Goal: Transaction & Acquisition: Register for event/course

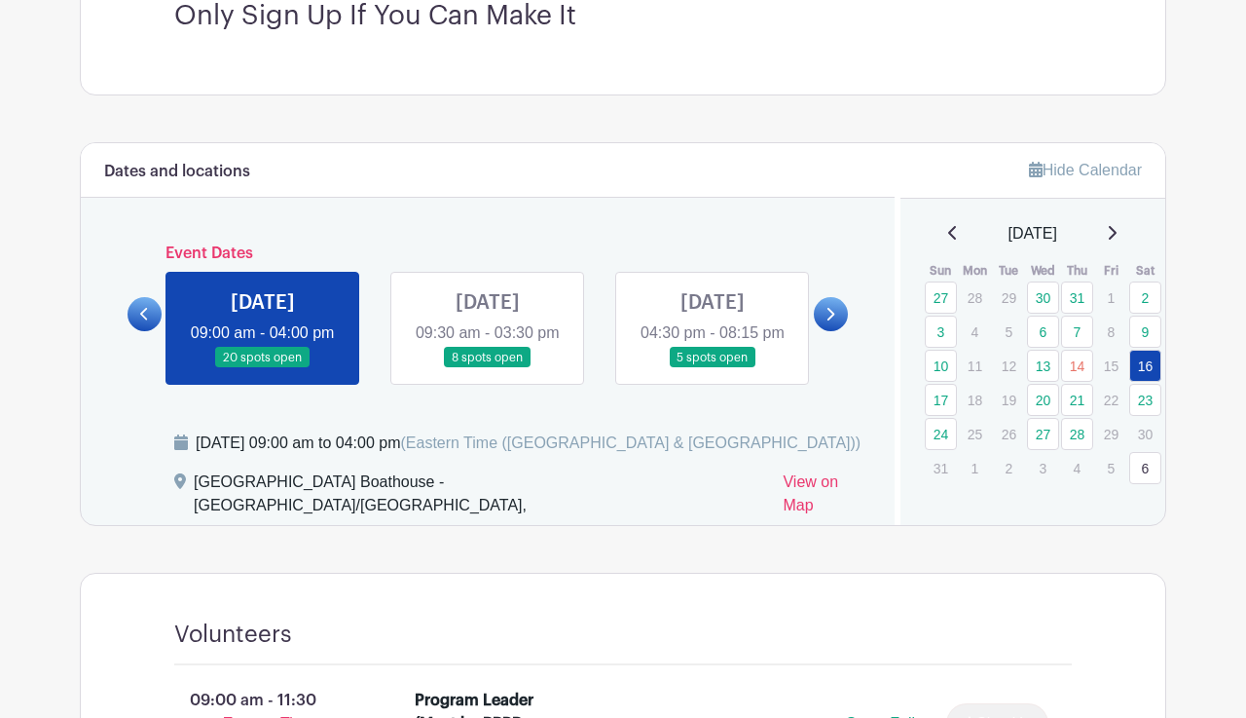
click at [263, 368] on link at bounding box center [263, 368] width 0 height 0
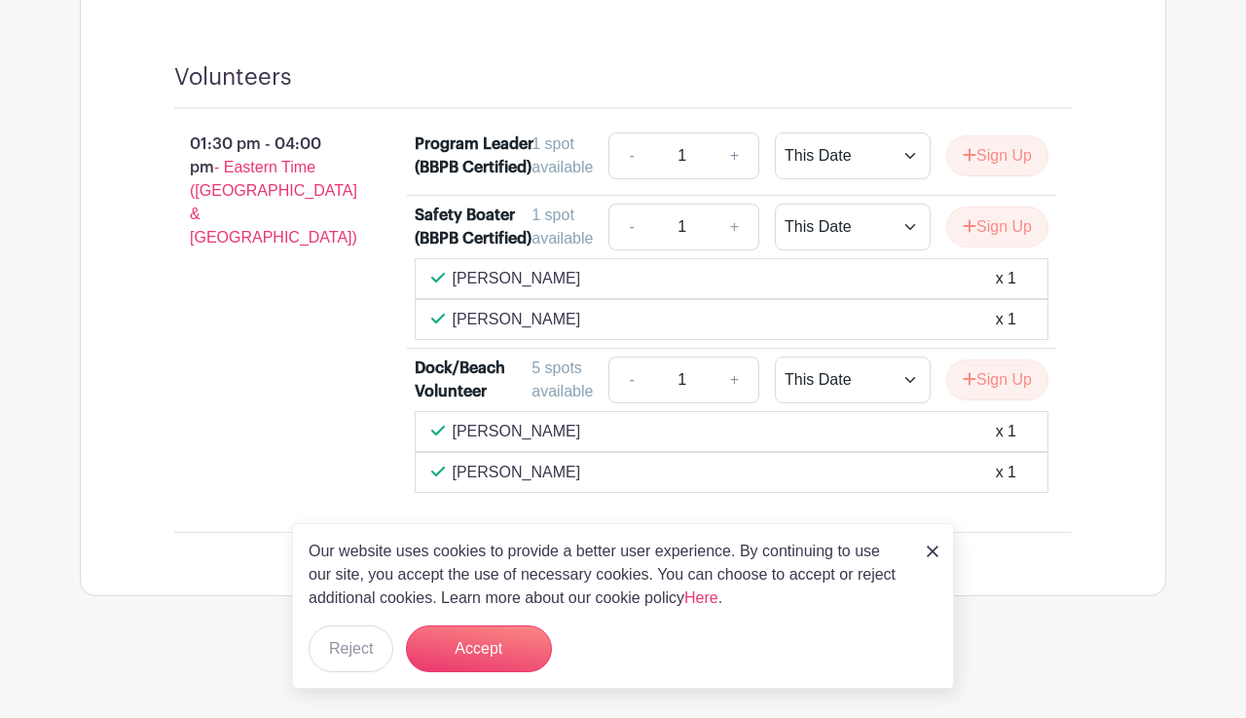
scroll to position [2579, 0]
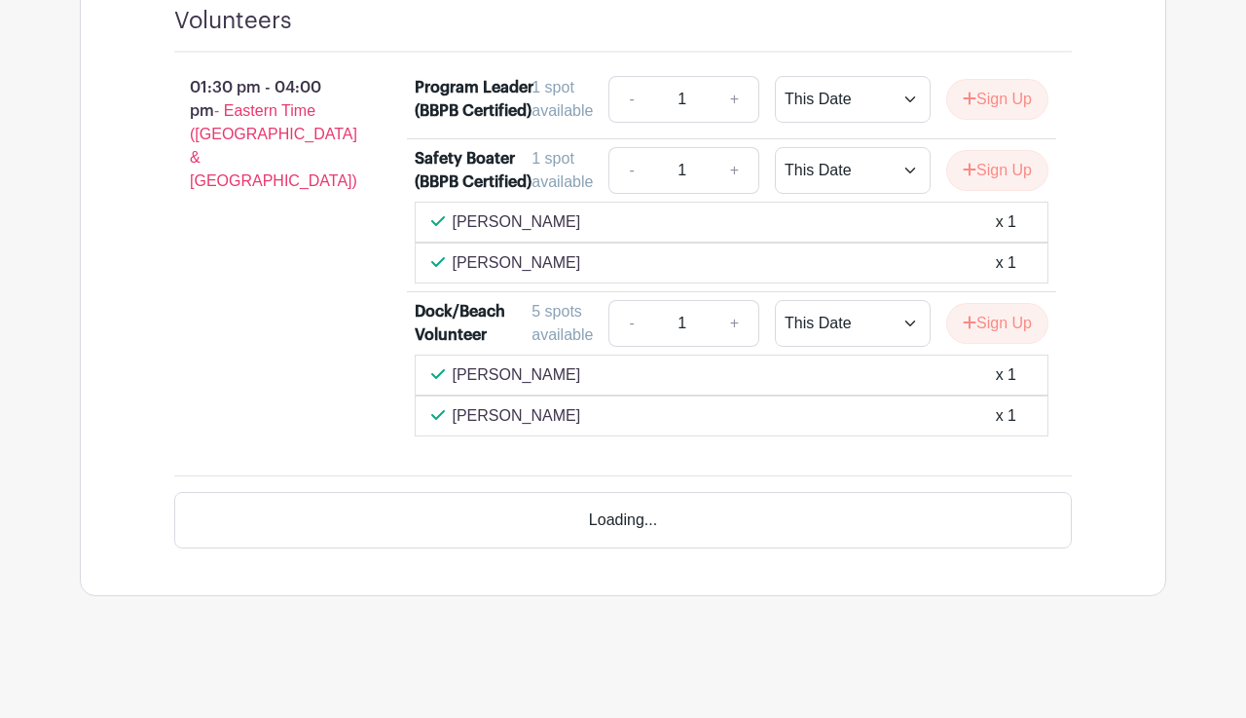
scroll to position [2669, 0]
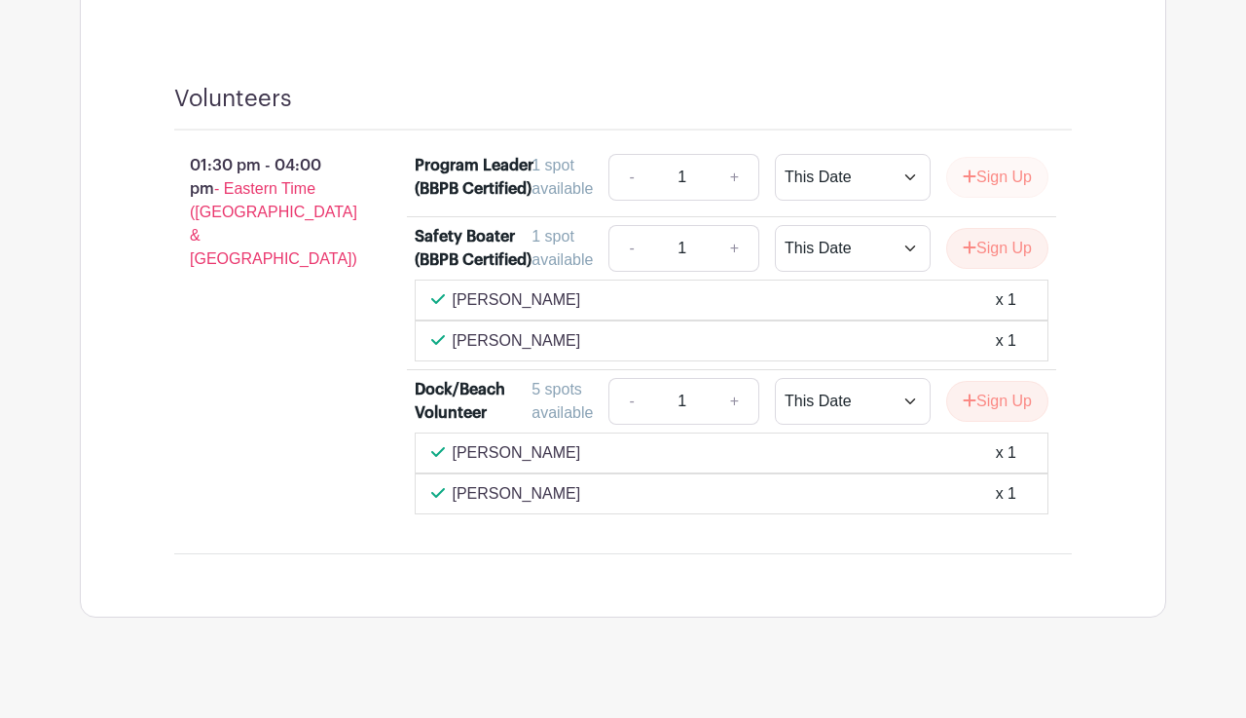
click at [980, 179] on button "Sign Up" at bounding box center [997, 177] width 102 height 41
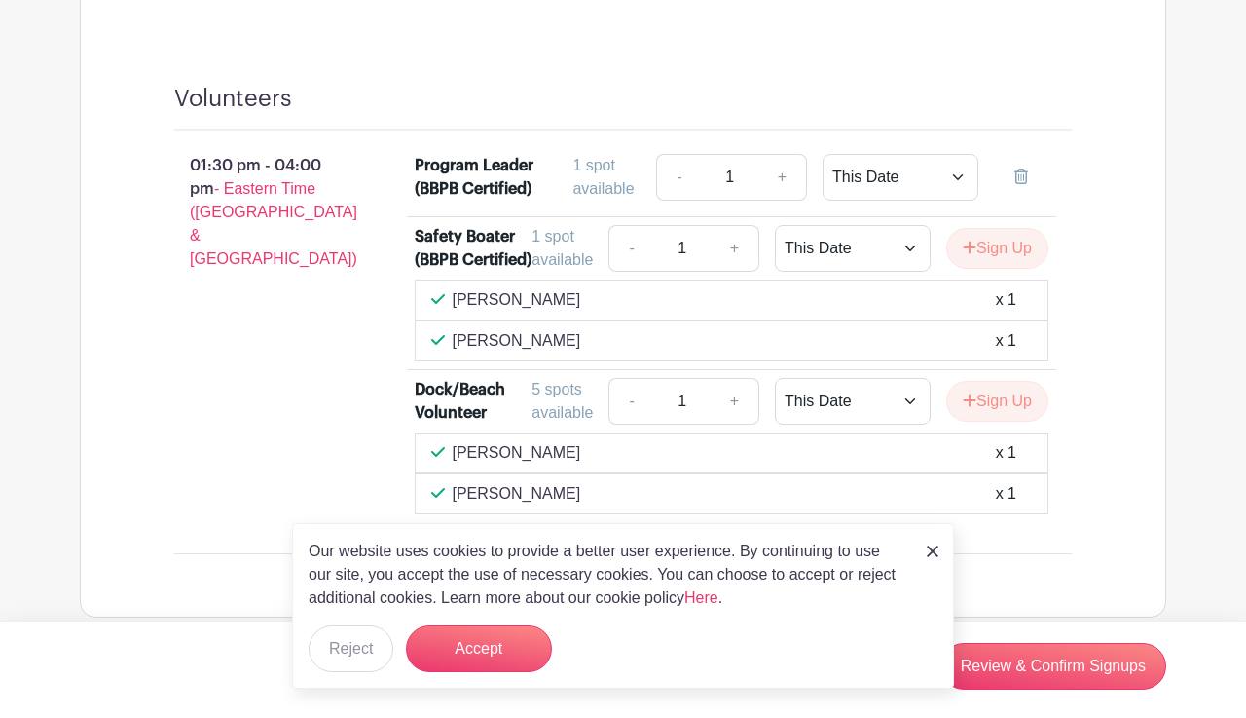
click at [359, 624] on div "Our website uses cookies to provide a better user experience. By continuing to …" at bounding box center [623, 606] width 662 height 166
click at [360, 647] on button "Reject" at bounding box center [351, 648] width 85 height 47
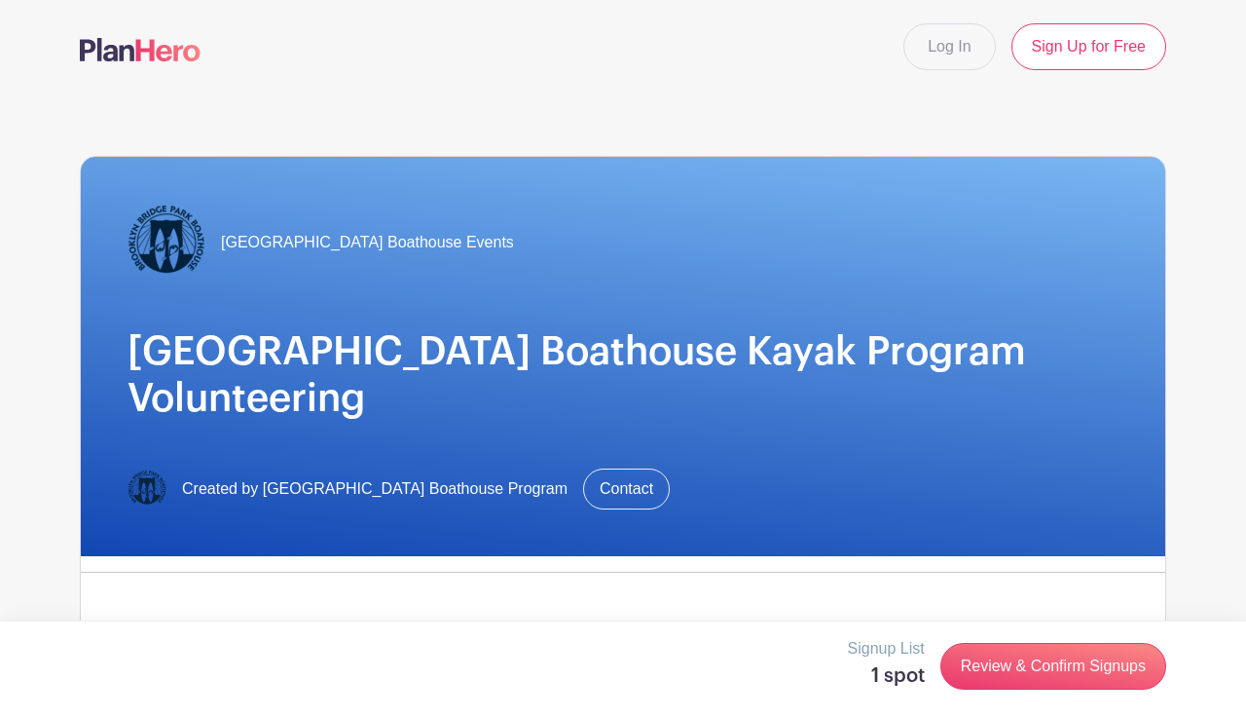
scroll to position [0, 0]
click at [942, 53] on link "Log In" at bounding box center [949, 46] width 92 height 47
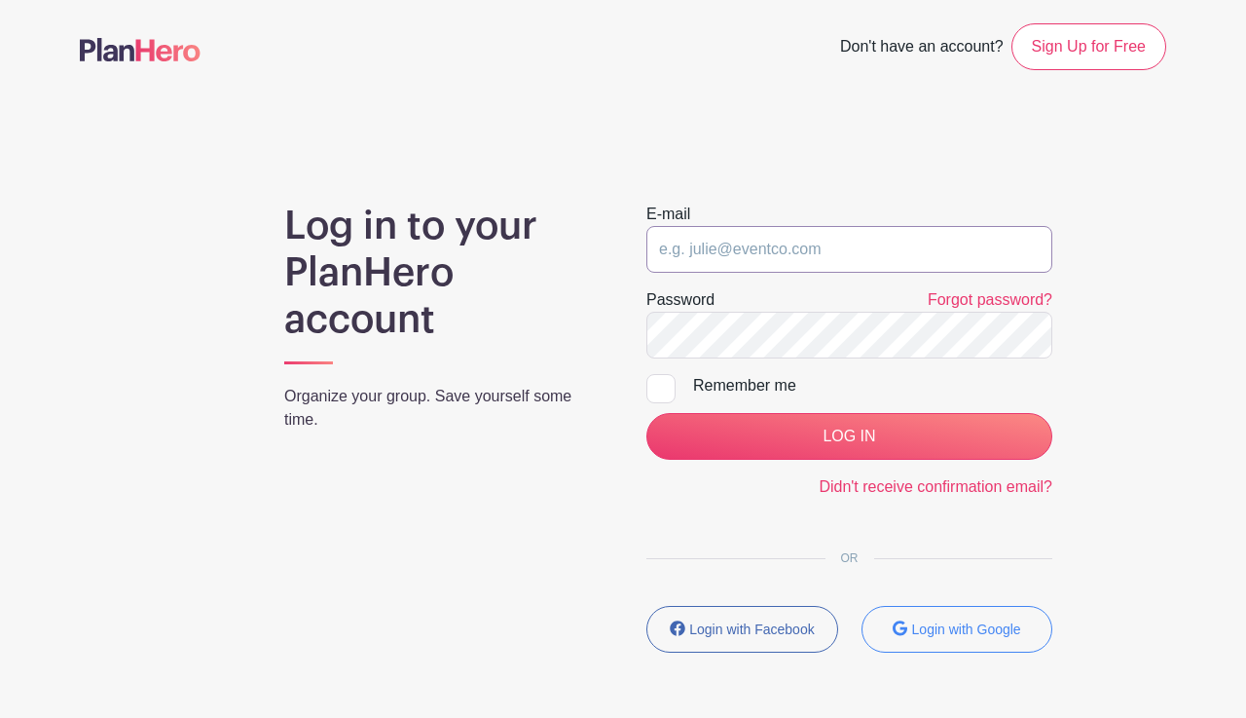
type input "[EMAIL_ADDRESS][DOMAIN_NAME]"
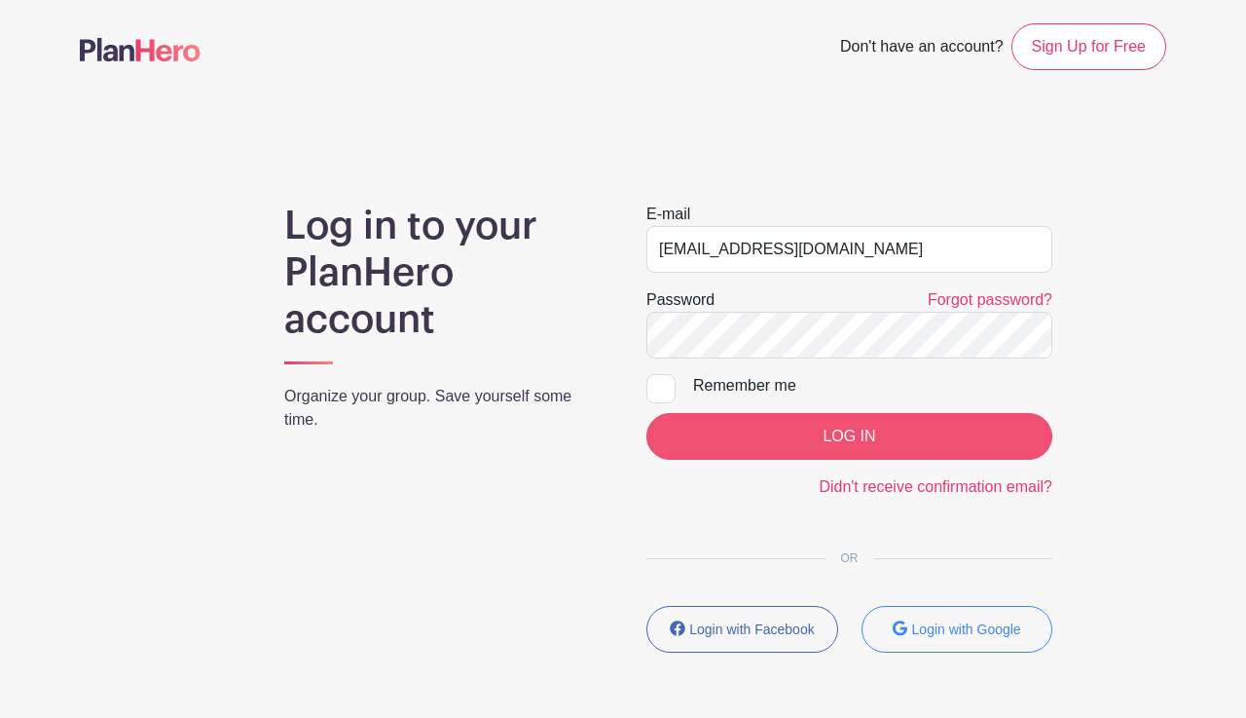
click at [811, 441] on input "LOG IN" at bounding box center [849, 436] width 406 height 47
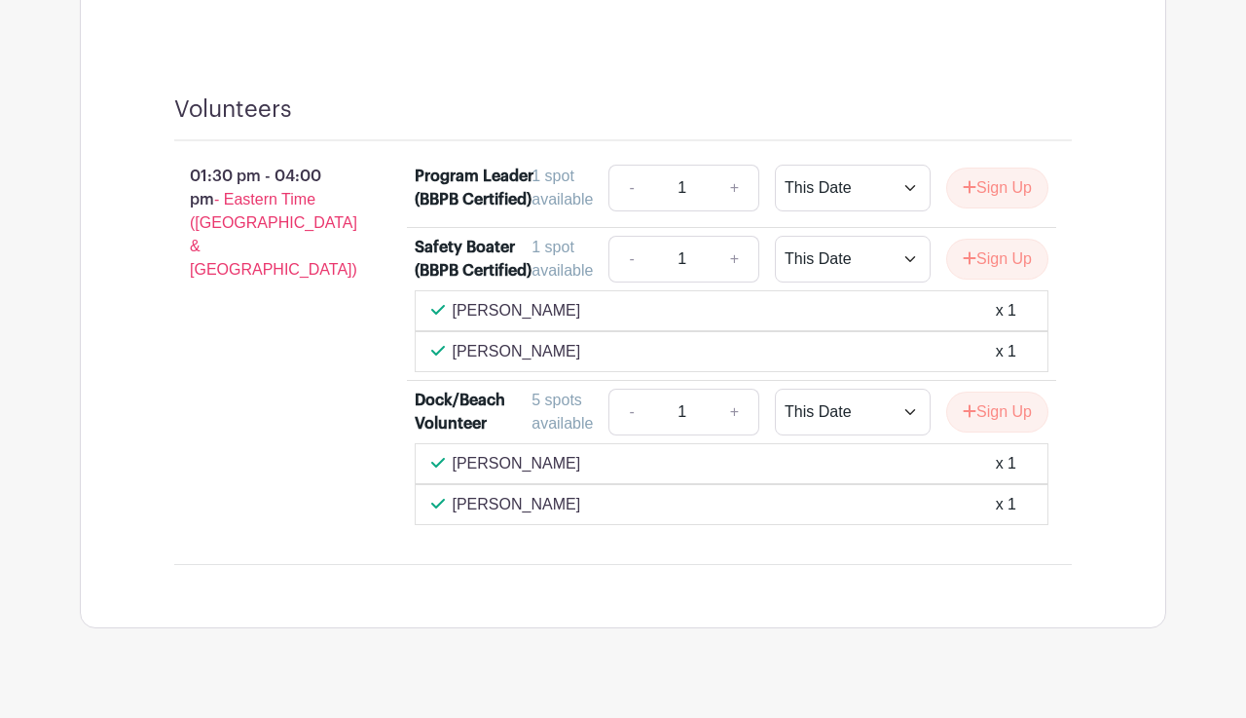
scroll to position [2485, 0]
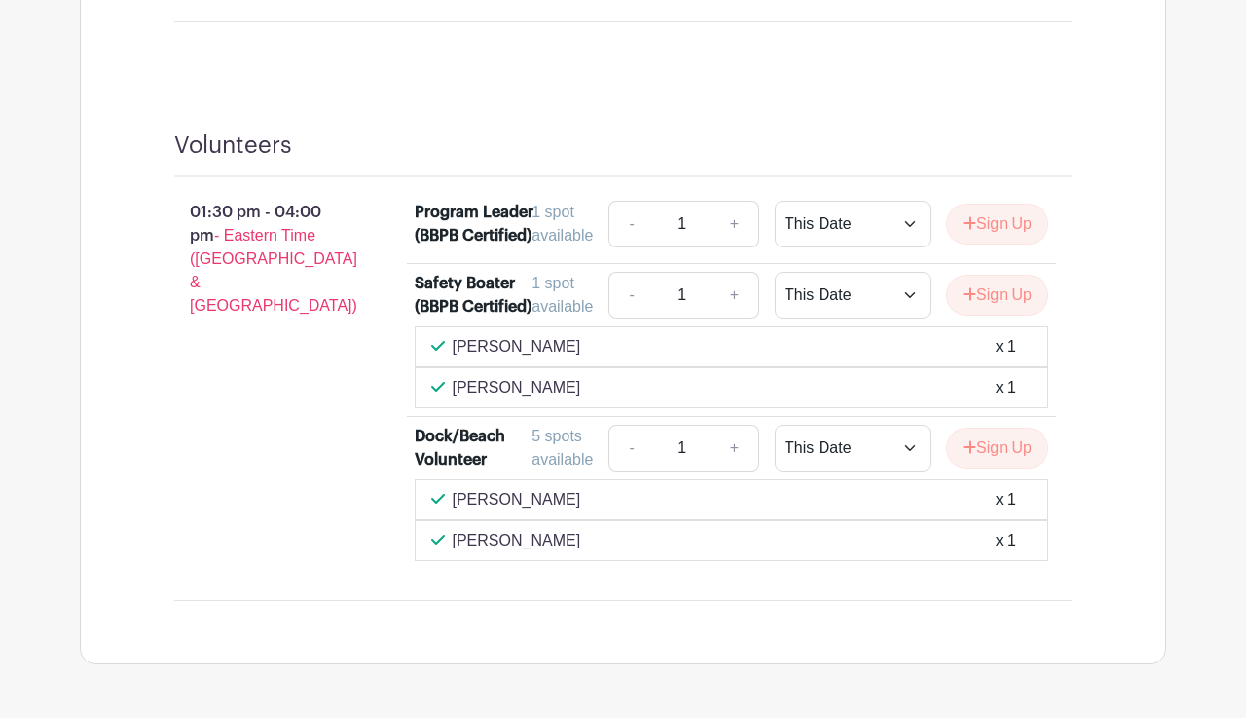
click at [739, 224] on link "+" at bounding box center [735, 224] width 49 height 47
click at [968, 220] on icon "submit" at bounding box center [970, 223] width 14 height 16
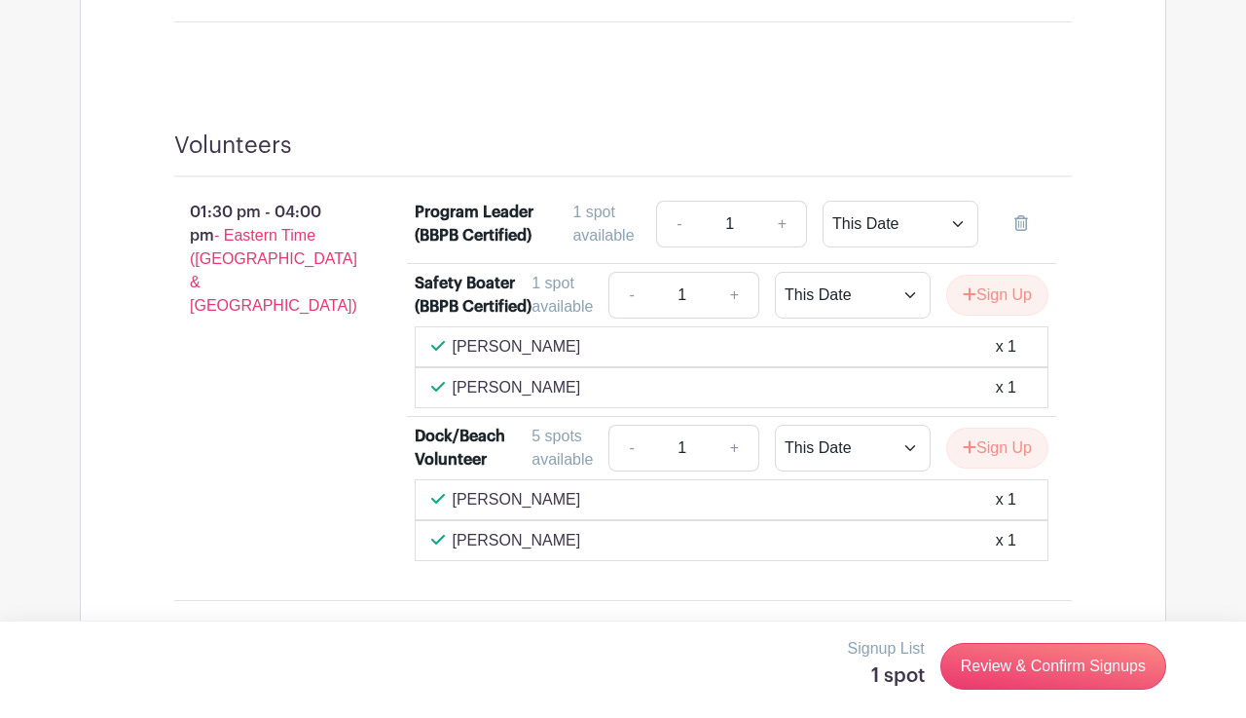
click at [1046, 692] on div "Signup List 1 spot Review & Confirm Signups" at bounding box center [623, 666] width 1086 height 58
click at [1046, 672] on link "Review & Confirm Signups" at bounding box center [1053, 666] width 226 height 47
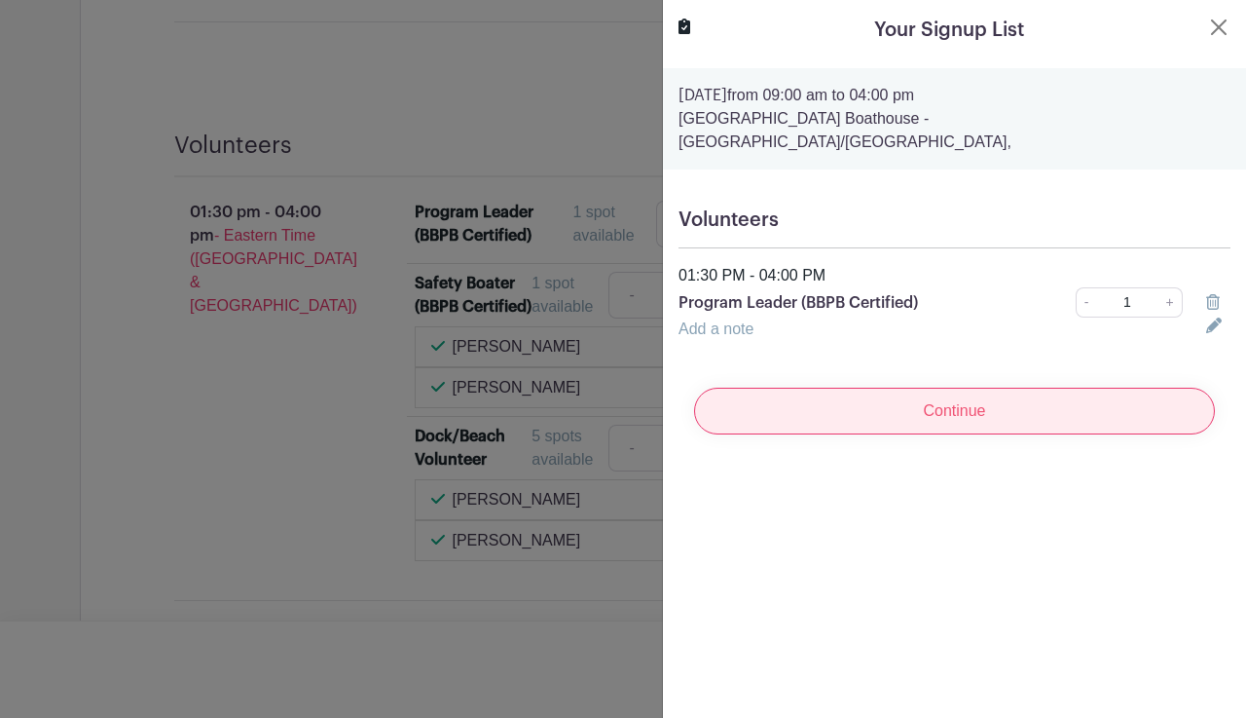
click at [1000, 392] on input "Continue" at bounding box center [954, 410] width 521 height 47
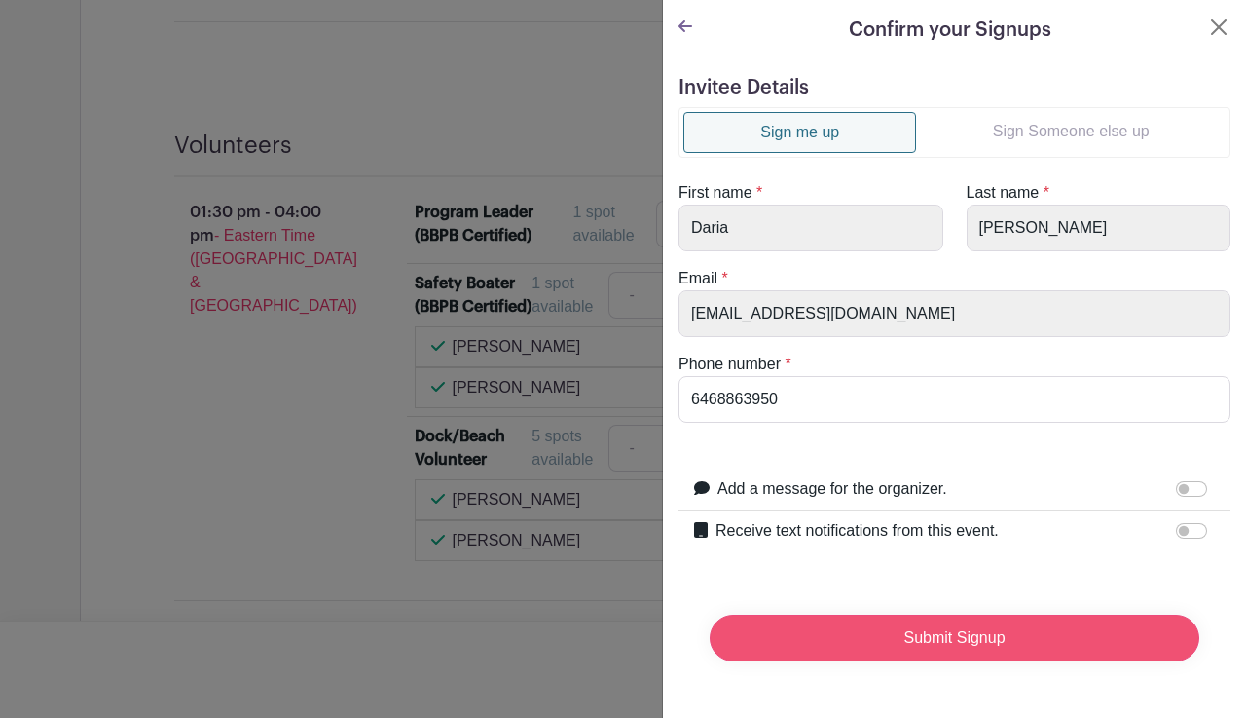
click at [938, 632] on input "Submit Signup" at bounding box center [955, 637] width 490 height 47
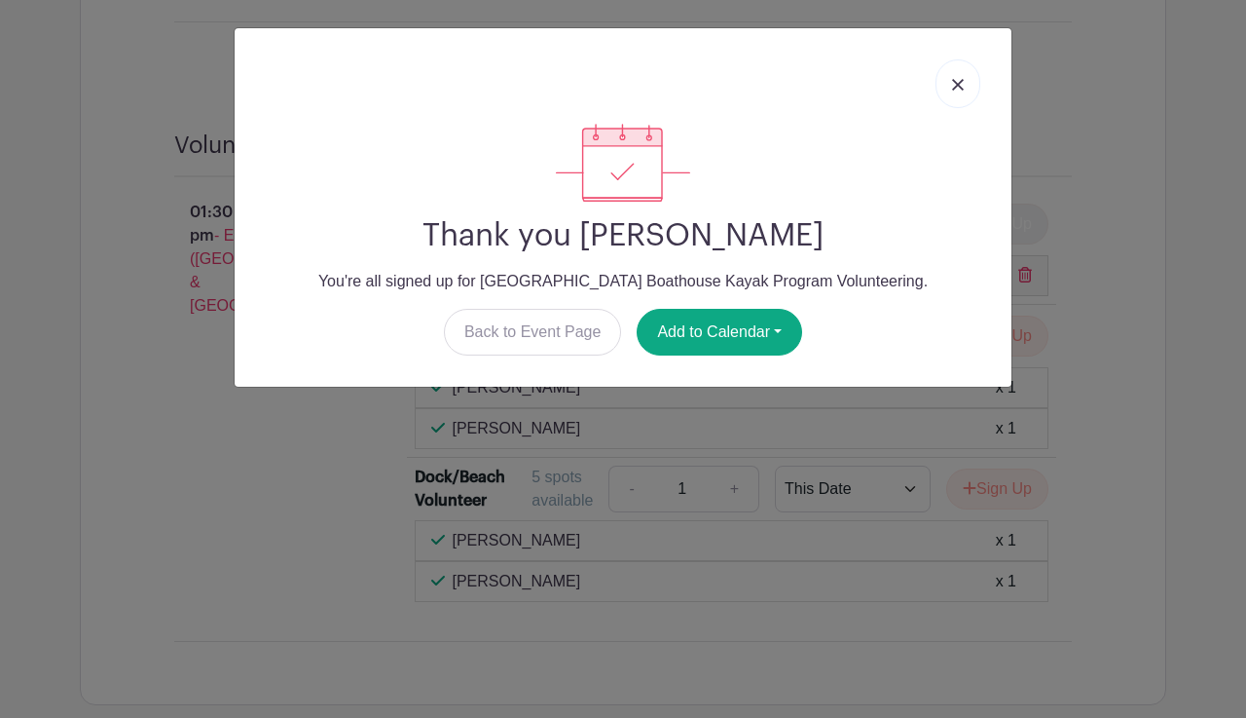
click at [956, 85] on img at bounding box center [958, 85] width 12 height 12
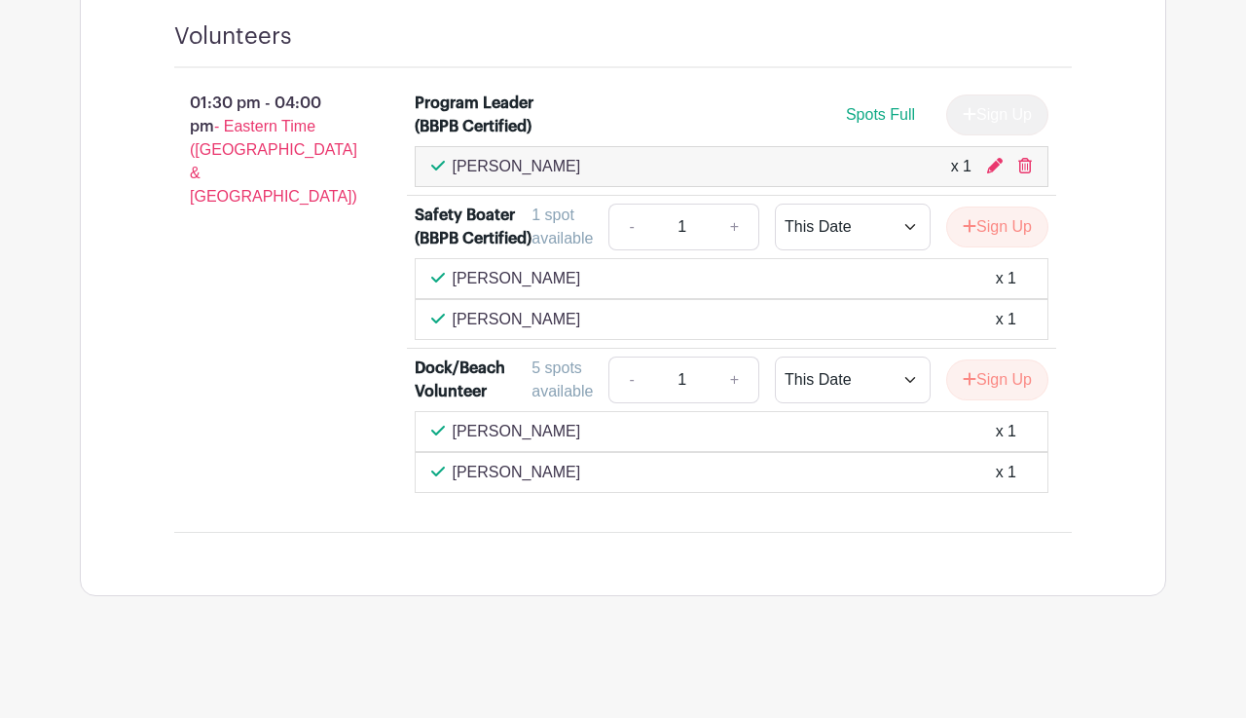
scroll to position [2597, 0]
click at [1030, 378] on button "Sign Up" at bounding box center [997, 379] width 102 height 41
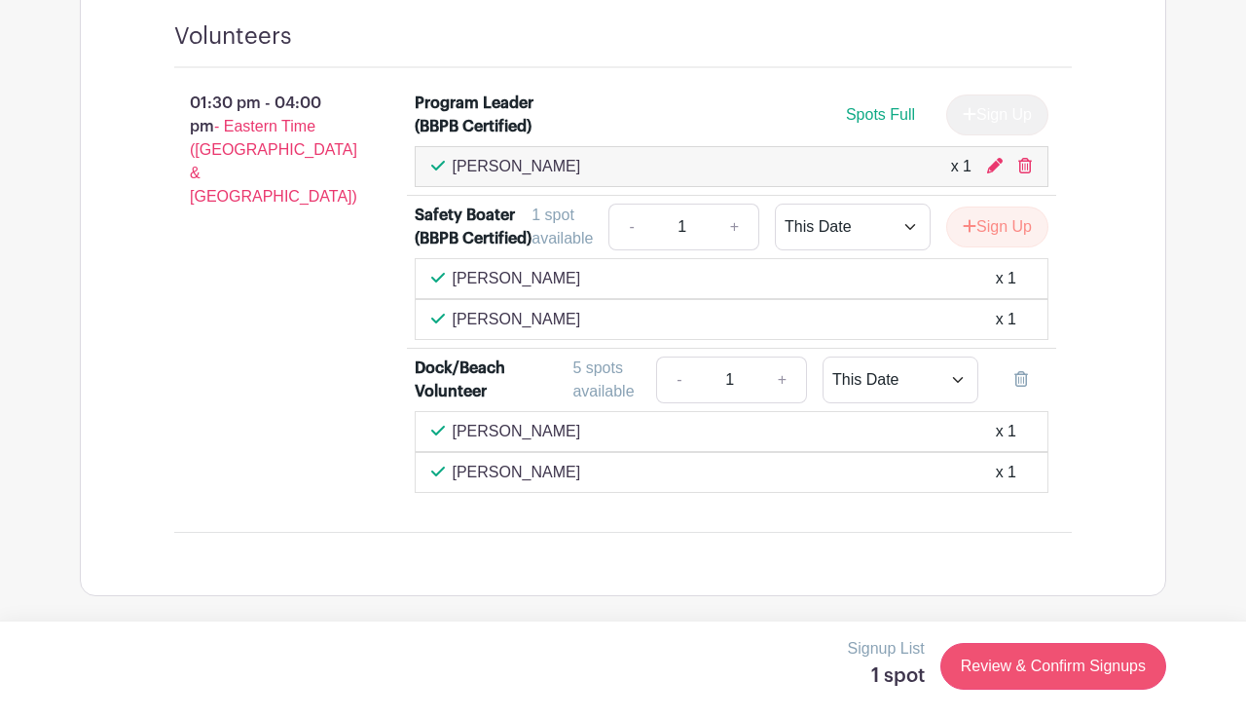
click at [994, 684] on link "Review & Confirm Signups" at bounding box center [1053, 666] width 226 height 47
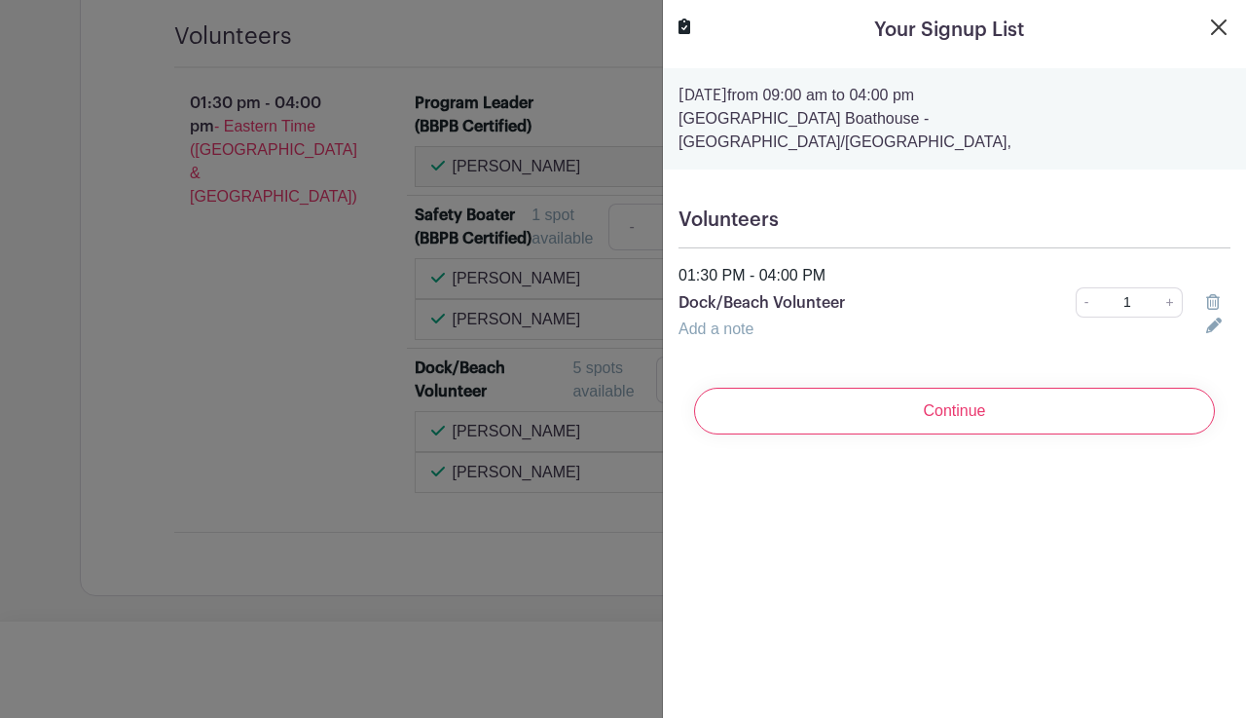
click at [1216, 21] on button "Close" at bounding box center [1218, 27] width 23 height 23
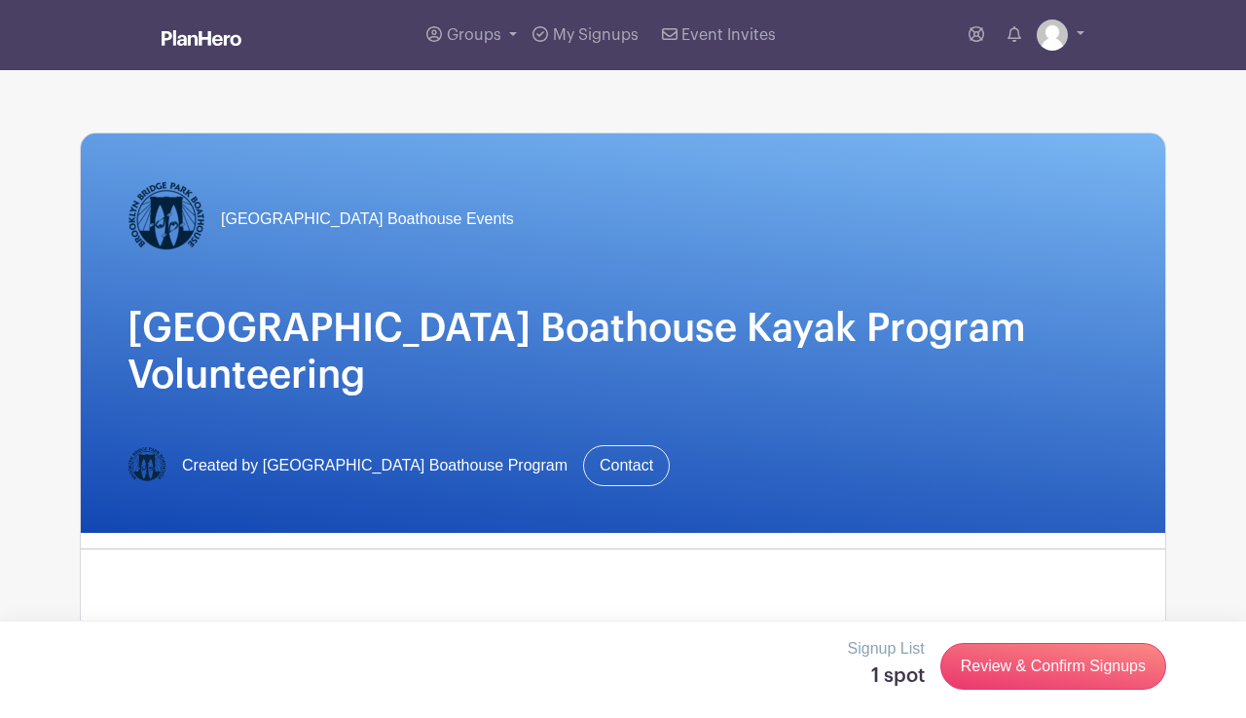
scroll to position [0, 0]
